Goal: Transaction & Acquisition: Purchase product/service

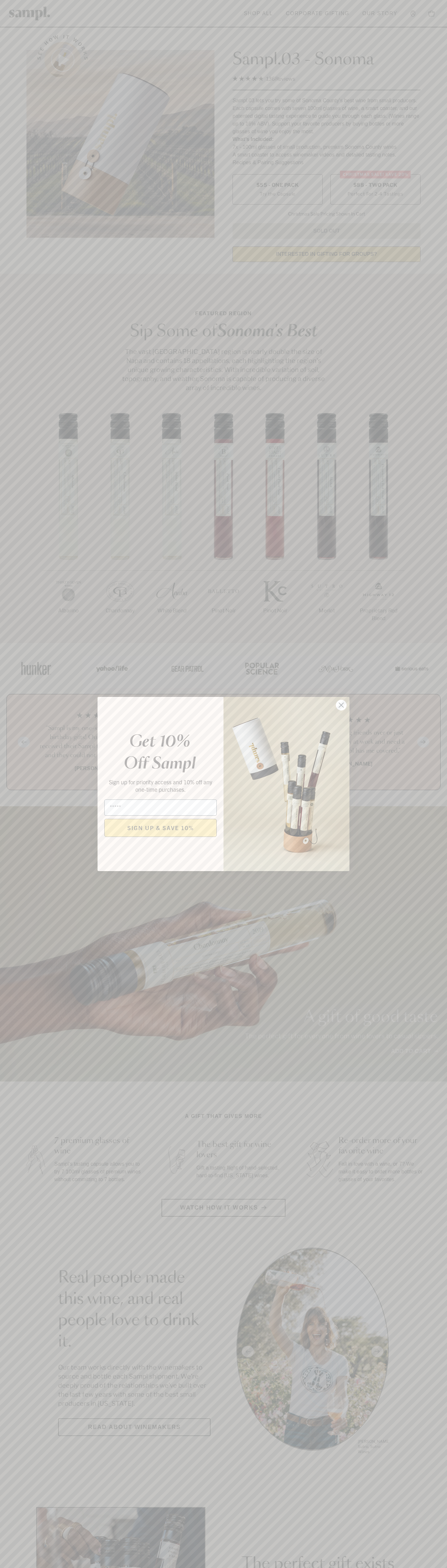
click at [341, 705] on icon "Close dialog" at bounding box center [341, 705] width 4 height 4
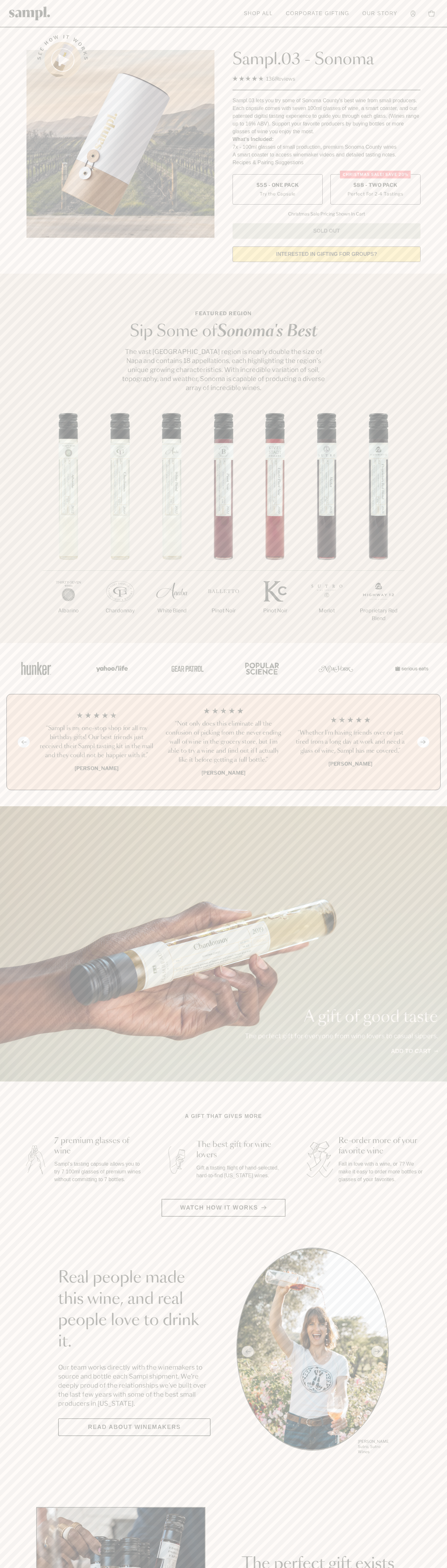
click at [375, 186] on span "$88 - Two Pack" at bounding box center [375, 185] width 44 height 7
click at [96, 743] on h3 "“Sampl is my one-stop shop for all my birthday gifts! Our best friends just rec…" at bounding box center [96, 741] width 116 height 36
